Goal: Register for event/course

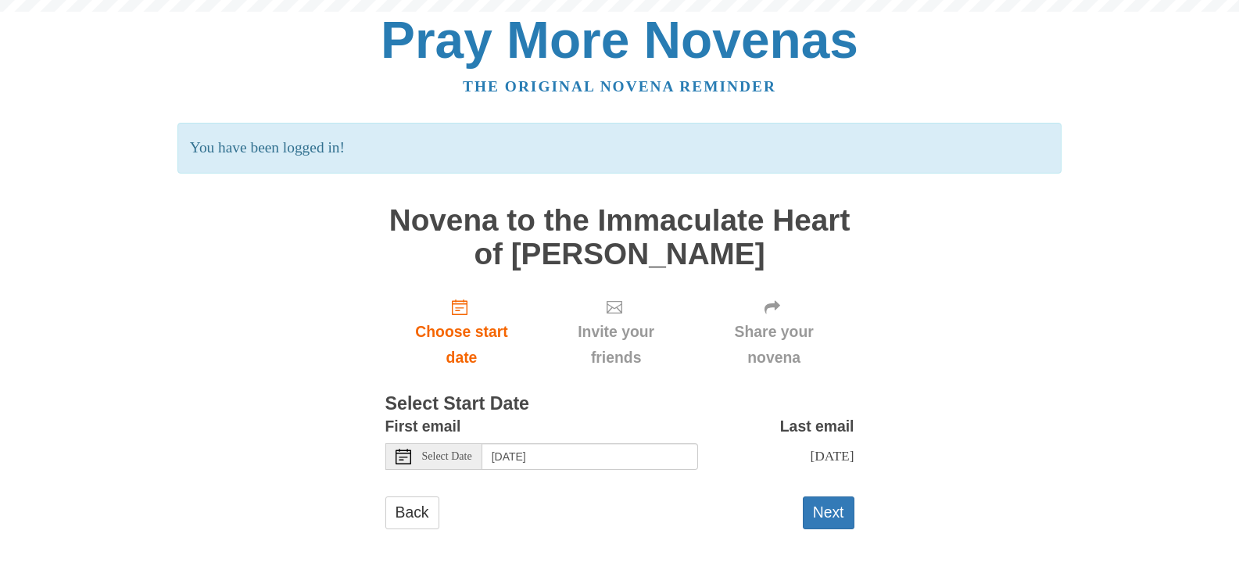
scroll to position [138, 0]
drag, startPoint x: 832, startPoint y: 509, endPoint x: 854, endPoint y: 492, distance: 27.8
click at [834, 509] on button "Next" at bounding box center [829, 512] width 52 height 32
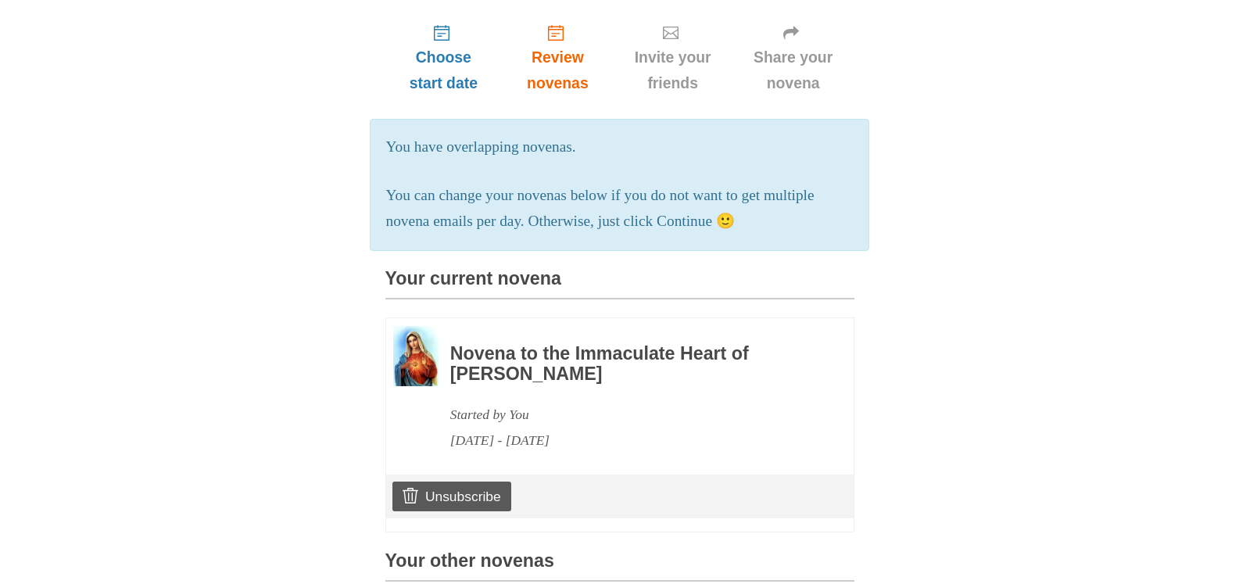
scroll to position [1111, 0]
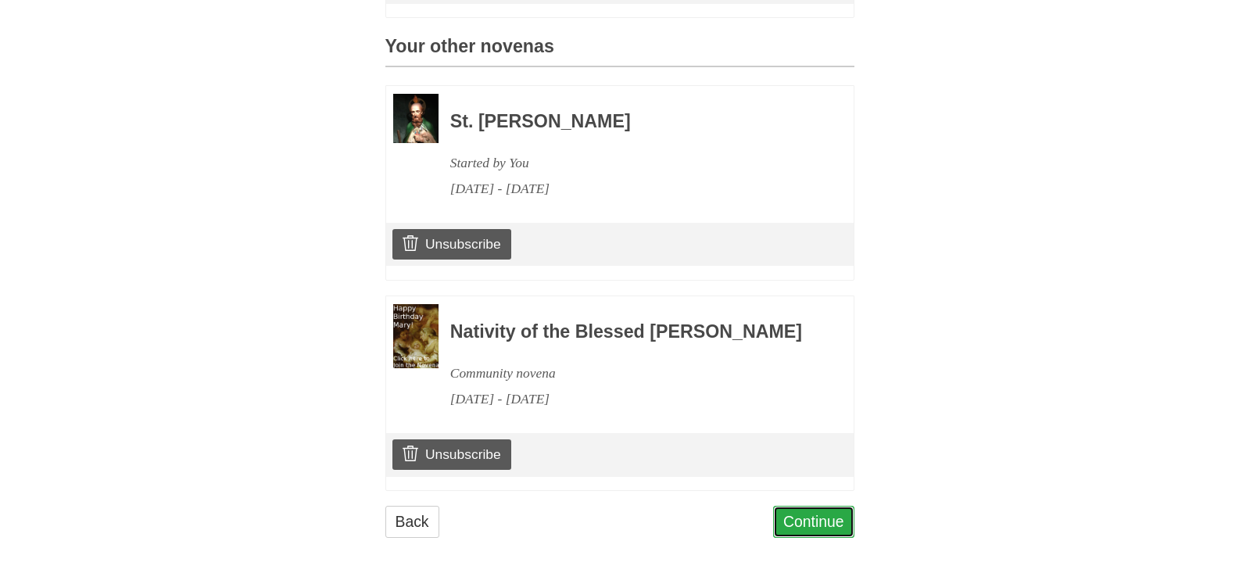
click at [820, 515] on link "Continue" at bounding box center [813, 522] width 81 height 32
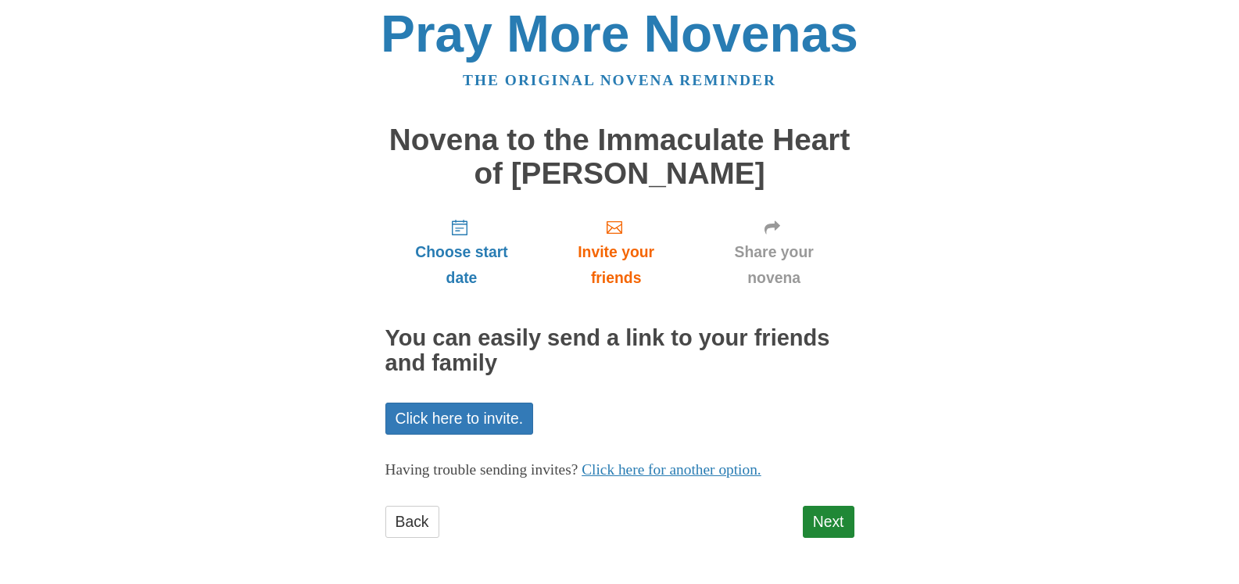
scroll to position [176, 0]
click at [820, 516] on link "Next" at bounding box center [829, 522] width 52 height 32
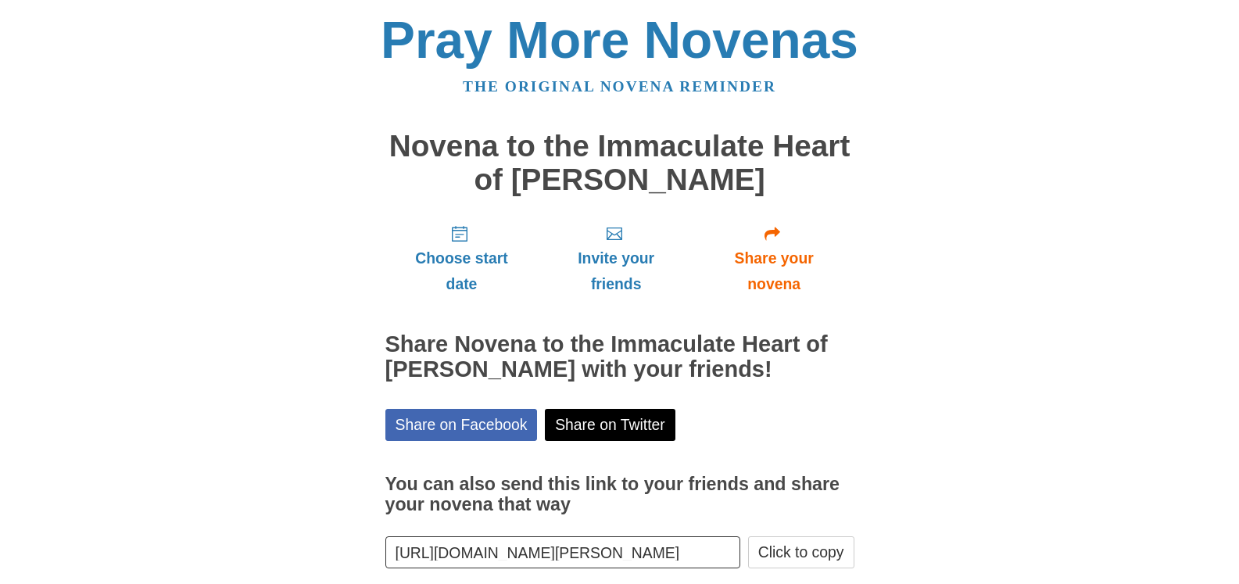
scroll to position [230, 0]
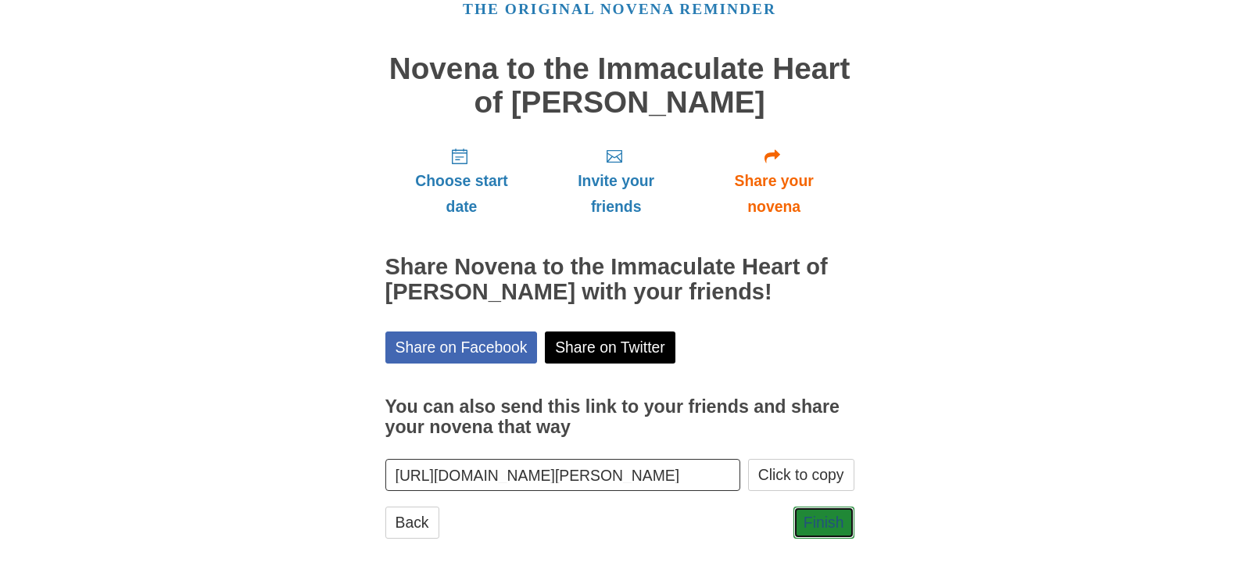
click at [820, 516] on link "Finish" at bounding box center [823, 522] width 61 height 32
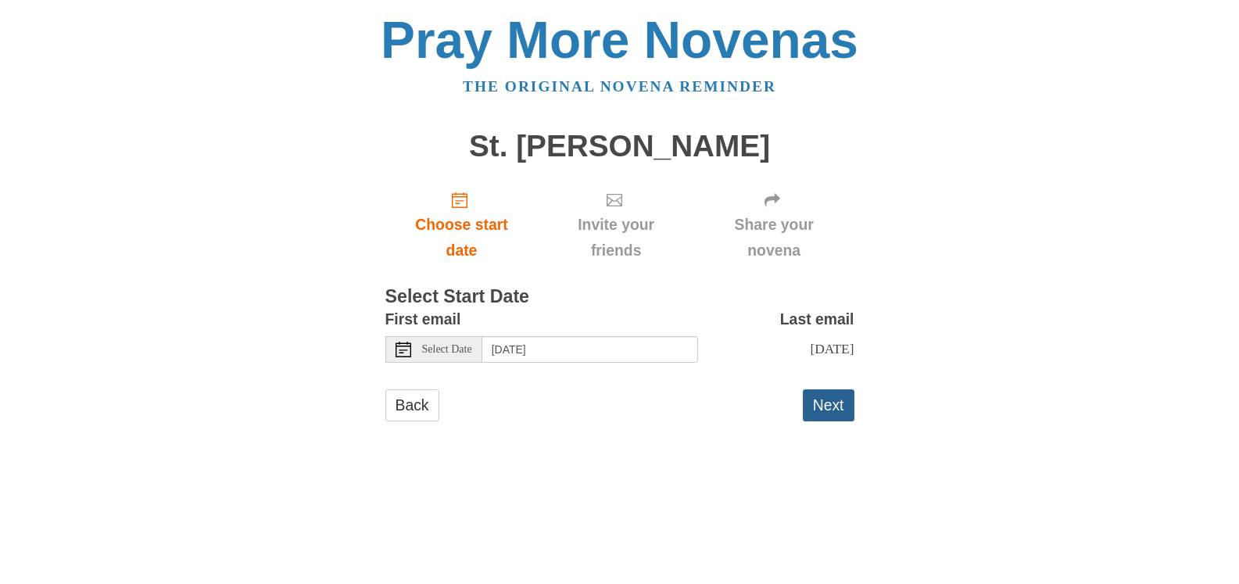
click at [824, 421] on button "Next" at bounding box center [829, 405] width 52 height 32
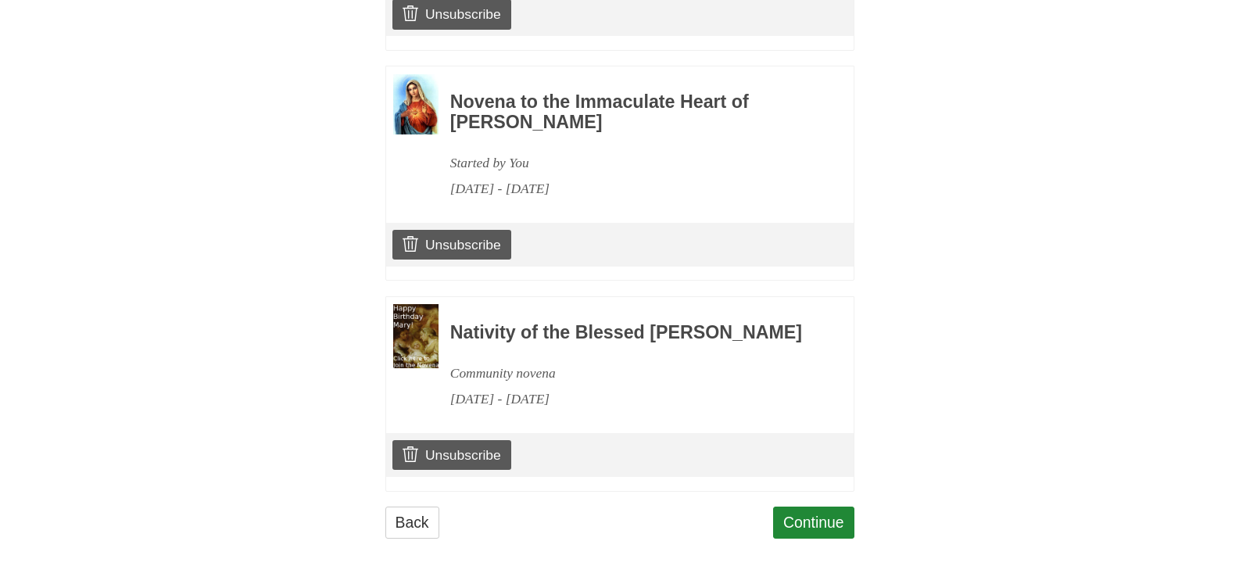
scroll to position [1329, 0]
click at [776, 506] on link "Continue" at bounding box center [813, 522] width 81 height 32
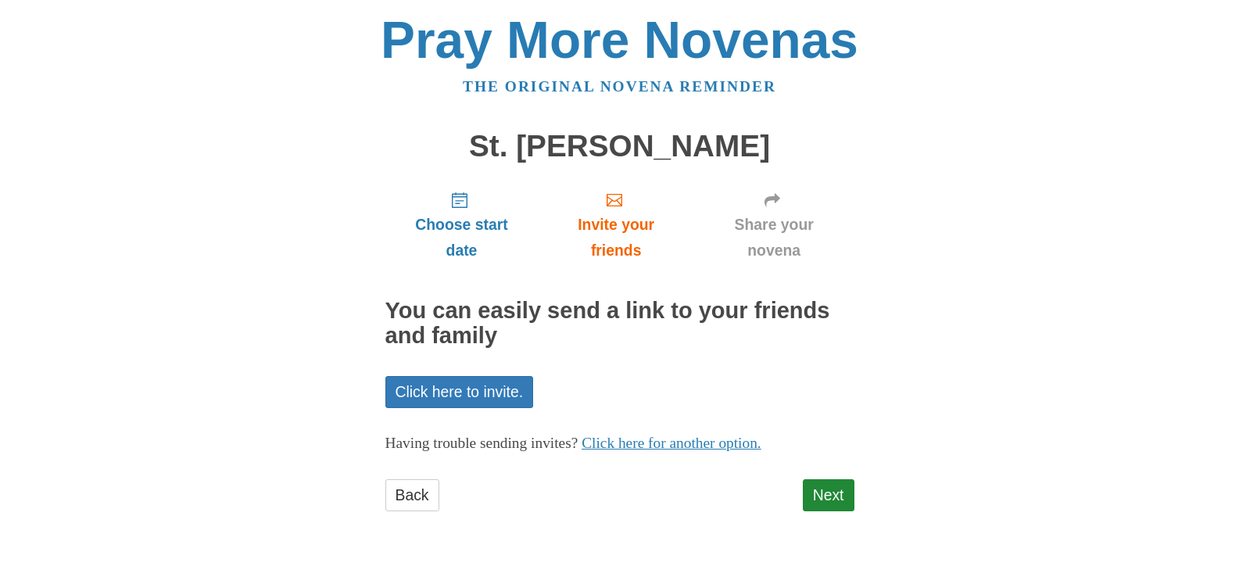
scroll to position [134, 0]
click at [824, 500] on link "Next" at bounding box center [829, 495] width 52 height 32
